Goal: Task Accomplishment & Management: Use online tool/utility

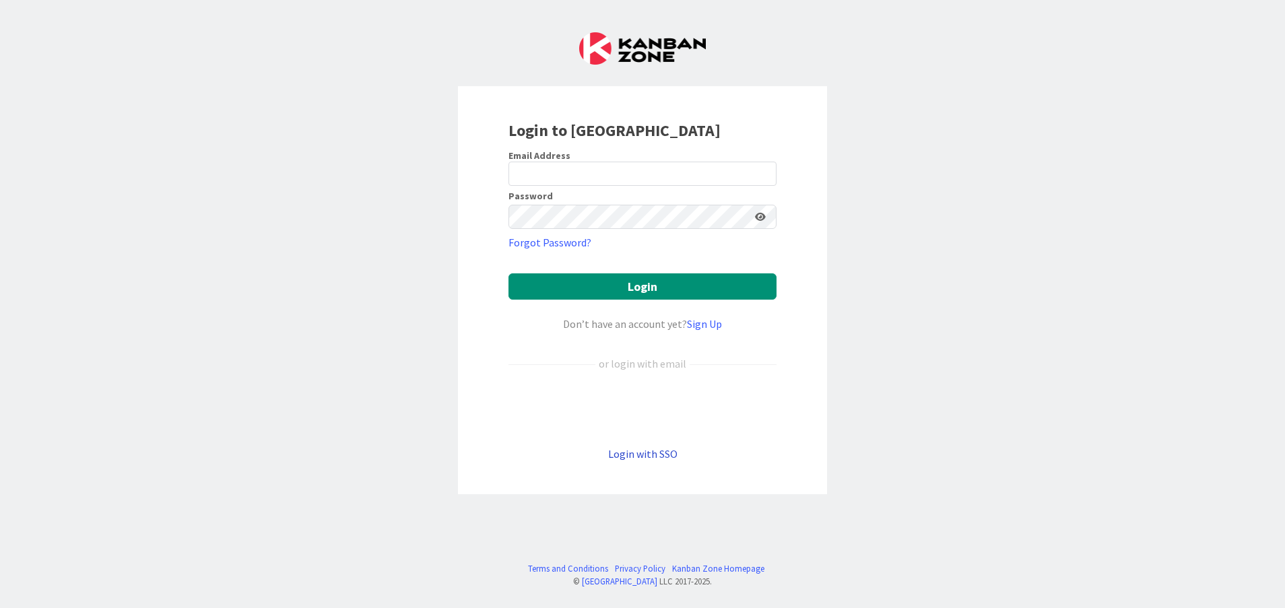
click at [654, 458] on link "Login with SSO" at bounding box center [642, 453] width 69 height 13
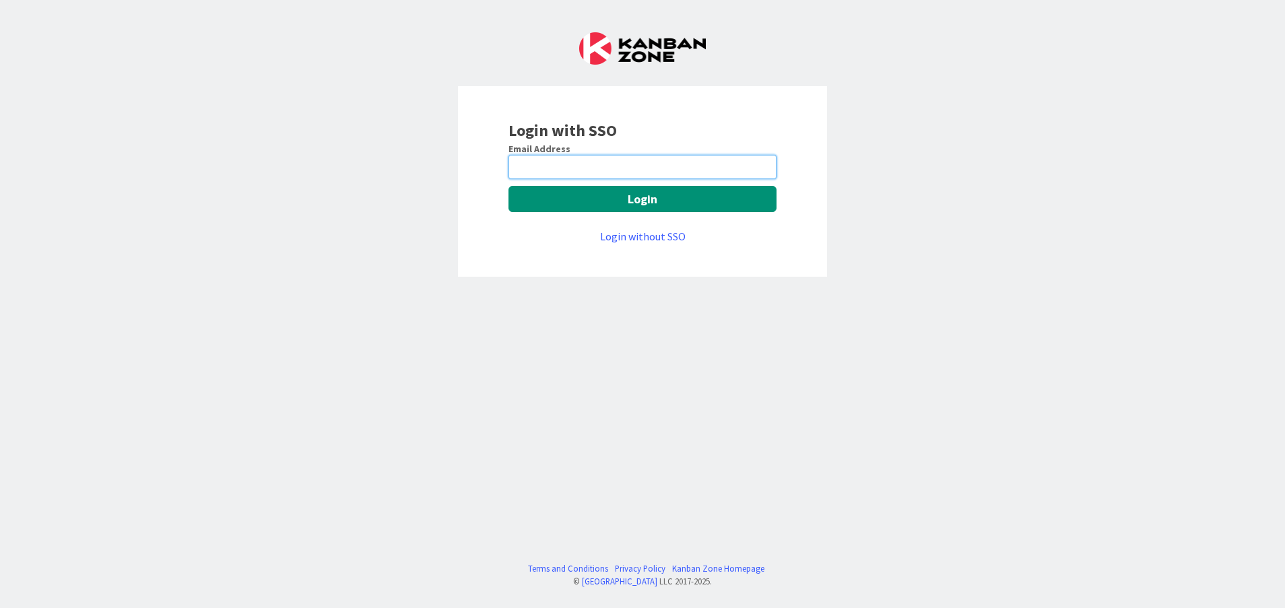
click at [584, 166] on input "email" at bounding box center [642, 167] width 268 height 24
type input "[PERSON_NAME][EMAIL_ADDRESS][DOMAIN_NAME]"
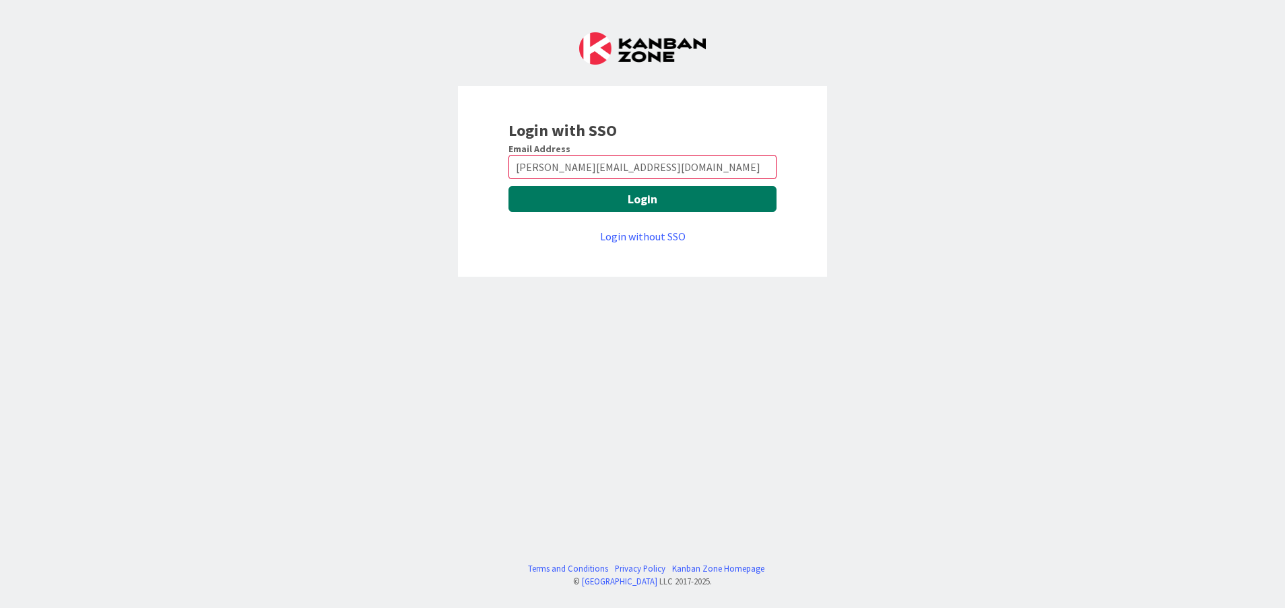
click at [544, 197] on button "Login" at bounding box center [642, 199] width 268 height 26
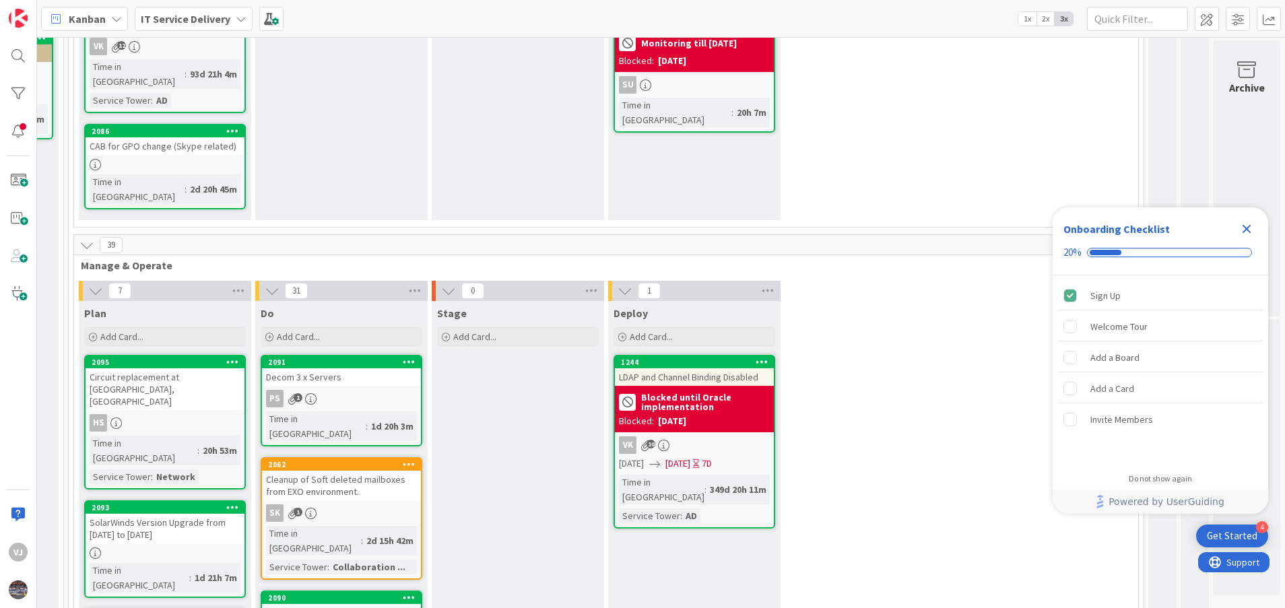
scroll to position [422, 882]
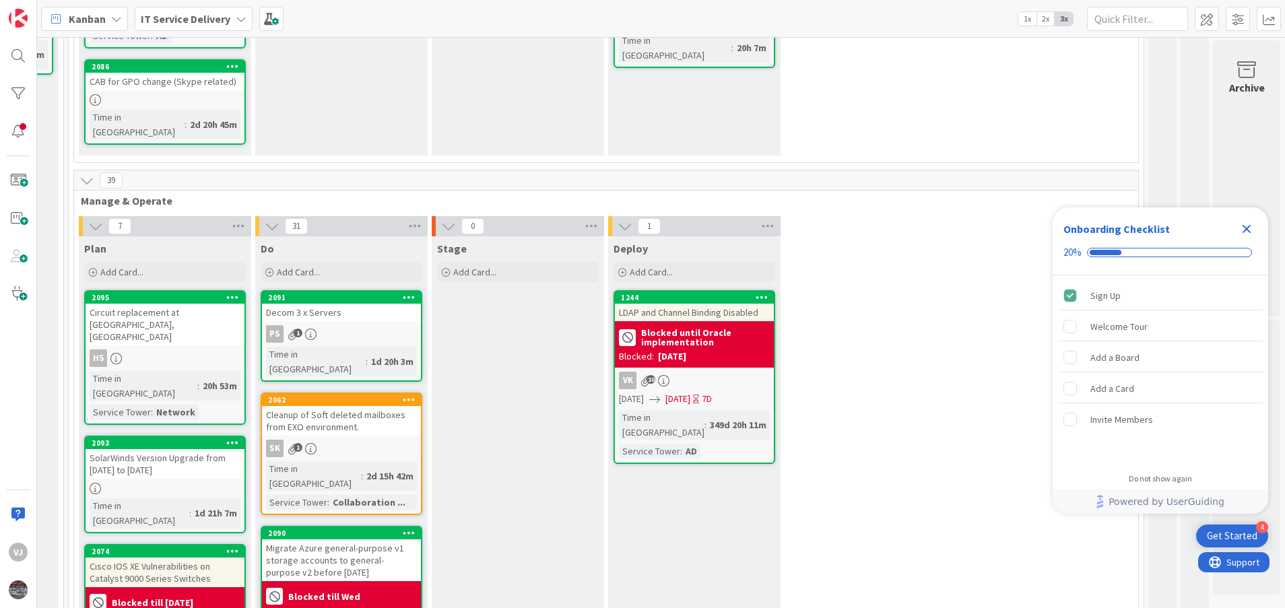
click at [1245, 229] on icon "Close Checklist" at bounding box center [1246, 229] width 9 height 9
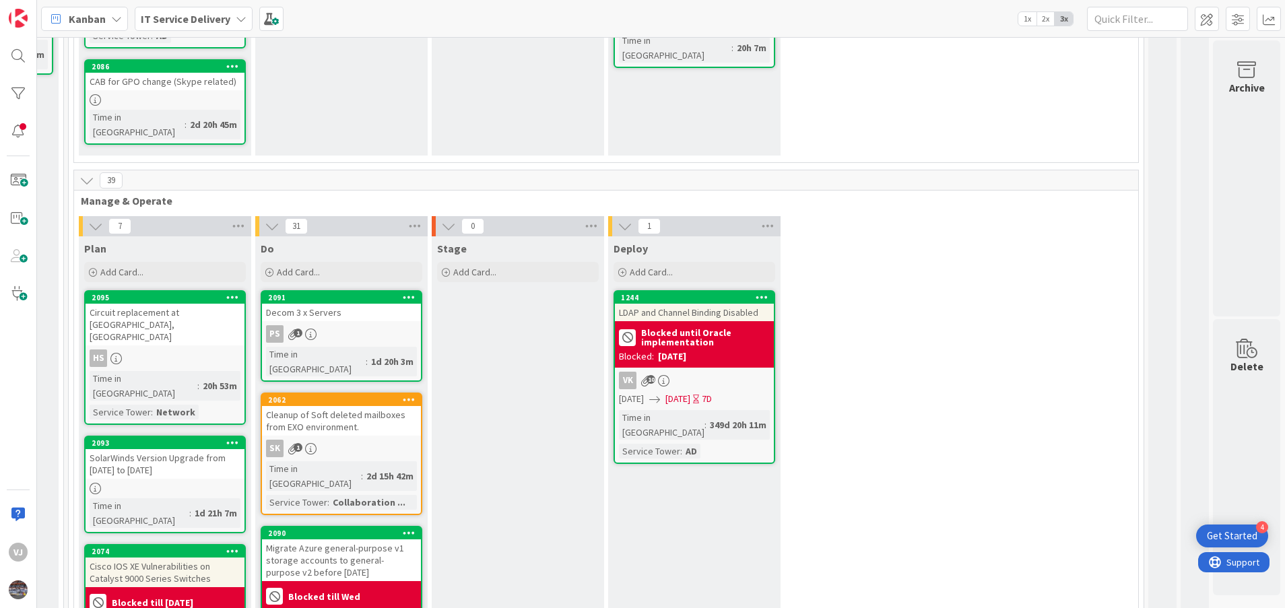
scroll to position [0, 0]
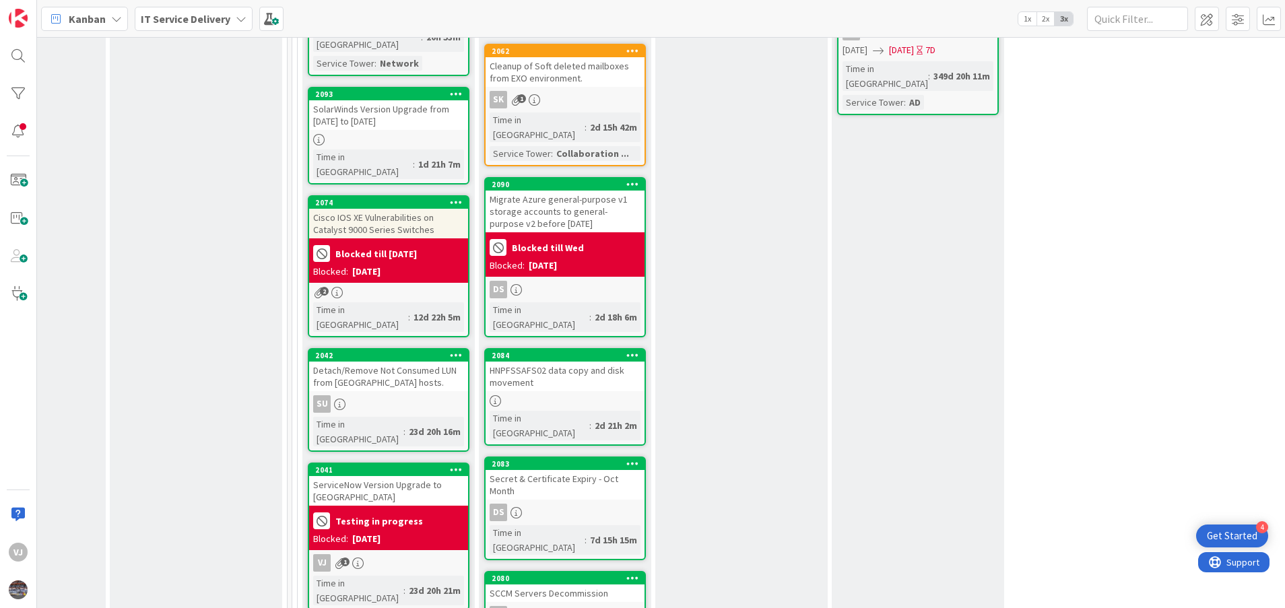
scroll to position [783, 643]
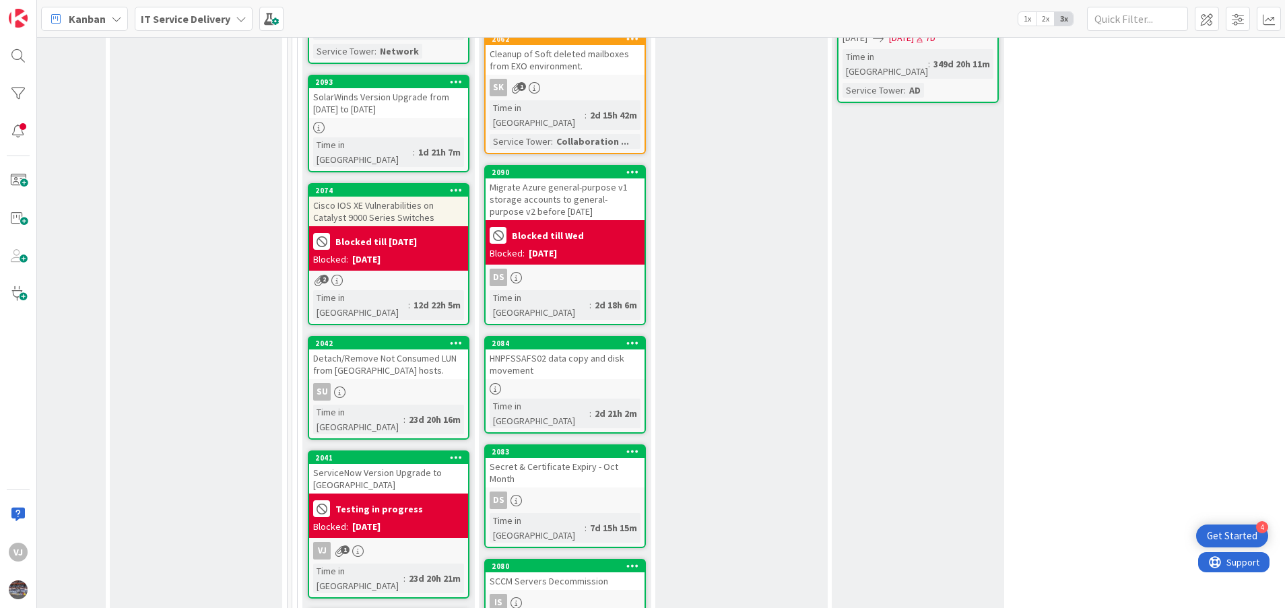
click at [399, 464] on div "ServiceNow Version Upgrade to Yokohama" at bounding box center [388, 479] width 159 height 30
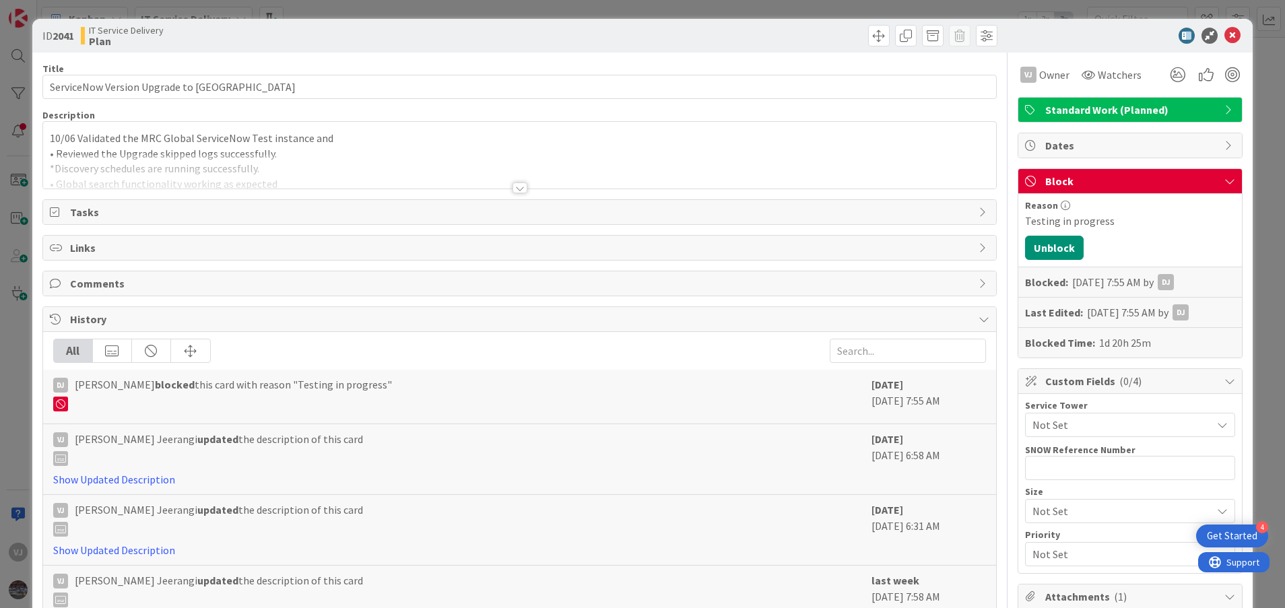
click at [512, 185] on div at bounding box center [519, 187] width 15 height 11
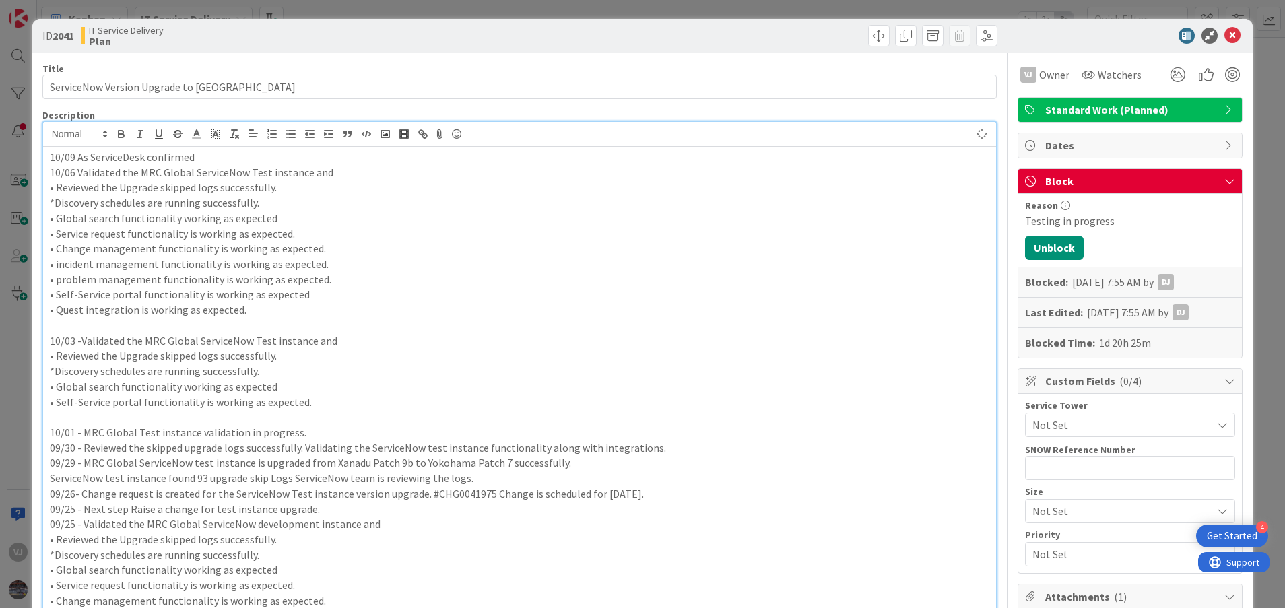
click at [201, 161] on p "10/09 As ServiceDesk confirmed" at bounding box center [520, 156] width 940 height 15
click at [147, 154] on p "10/09 As ServiceDesk confirmed" at bounding box center [520, 156] width 940 height 15
click at [240, 150] on p "10/09 As ServiceDesk team confirmed" at bounding box center [520, 156] width 940 height 15
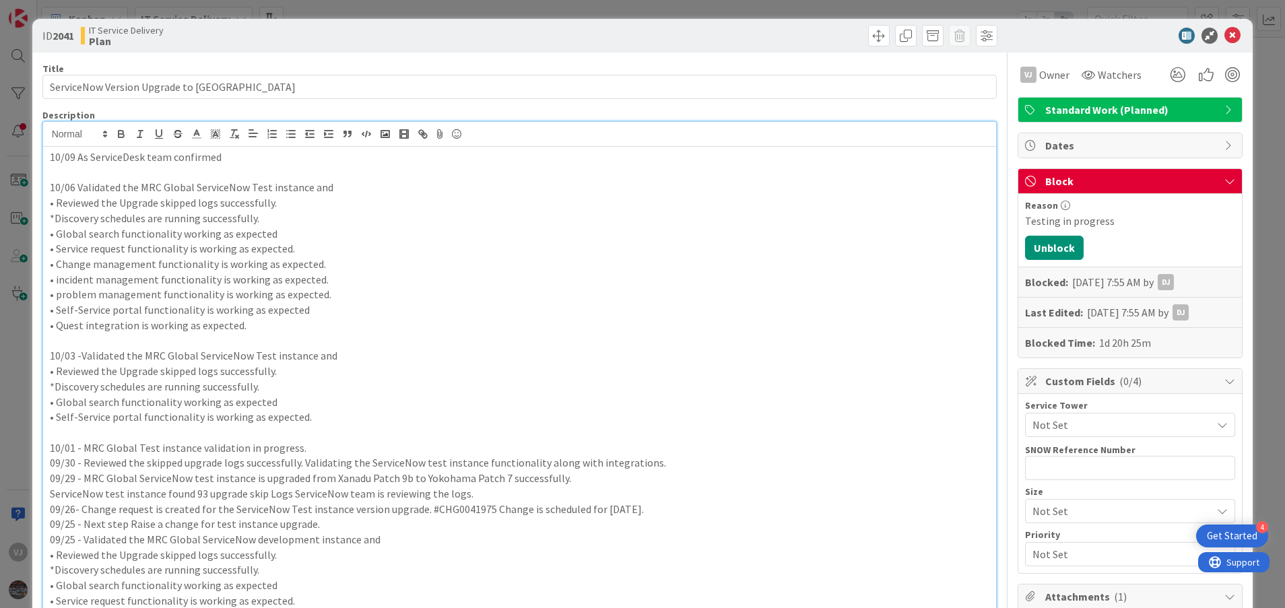
click at [241, 154] on p "10/09 As ServiceDesk team confirmed" at bounding box center [520, 156] width 940 height 15
click at [456, 164] on p "10/09 As ServiceDesk team confirmed everything is working as expected. Below is…" at bounding box center [520, 156] width 940 height 15
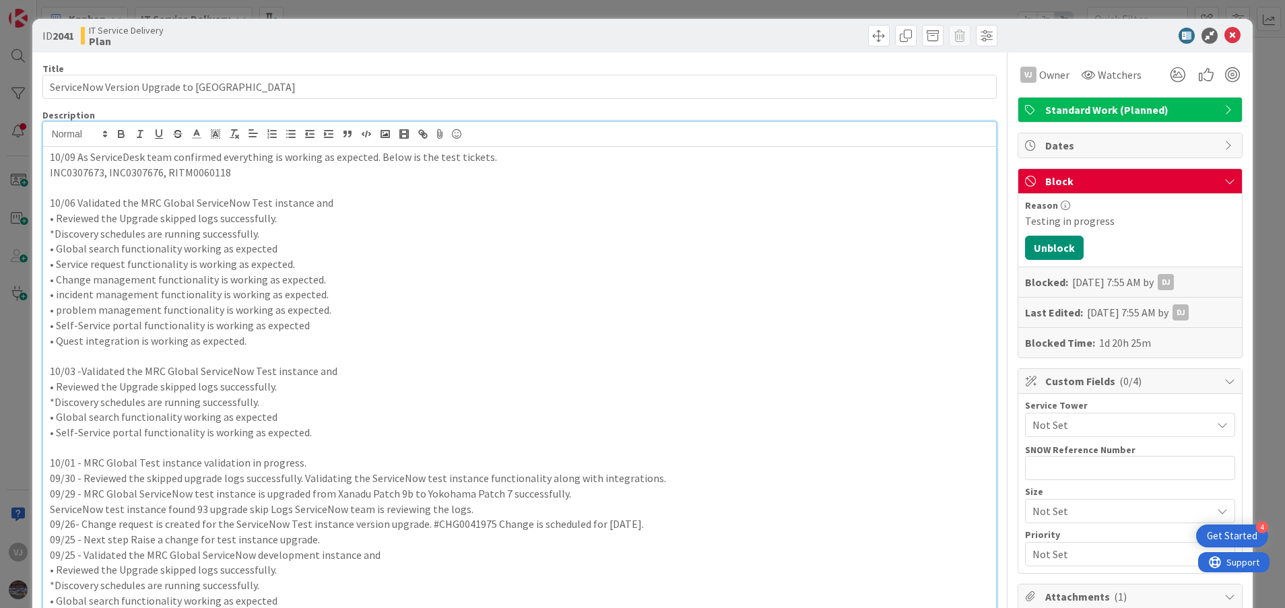
click at [55, 186] on p at bounding box center [520, 187] width 940 height 15
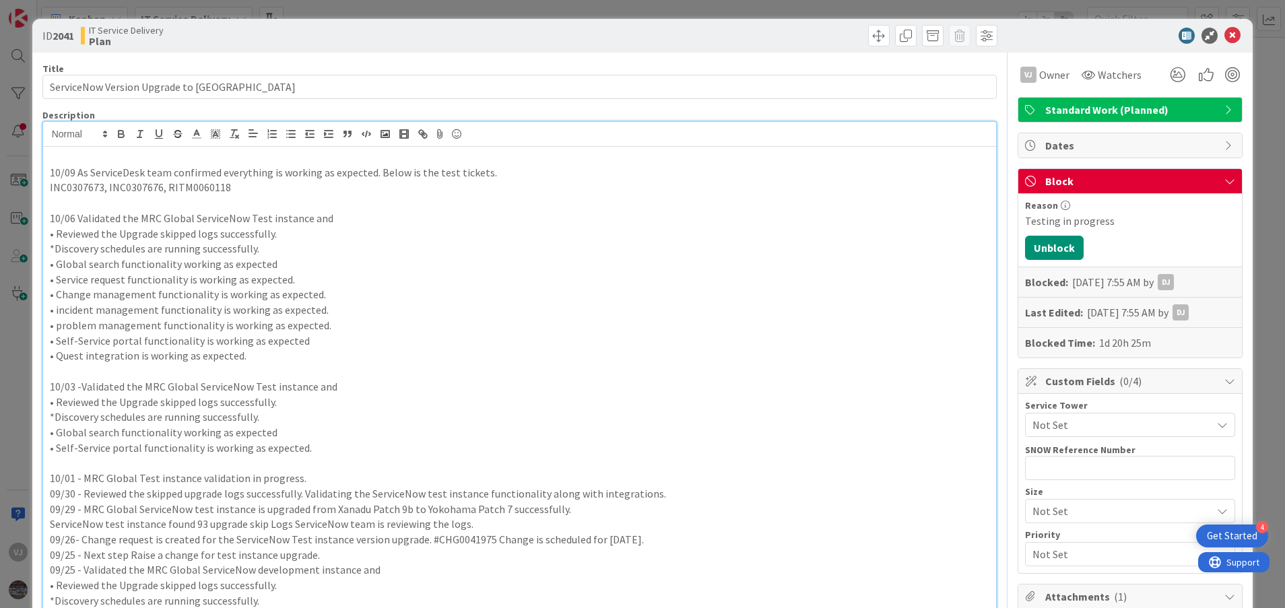
click at [77, 160] on p at bounding box center [520, 156] width 940 height 15
click at [1224, 34] on icon at bounding box center [1232, 36] width 16 height 16
